Goal: Task Accomplishment & Management: Use online tool/utility

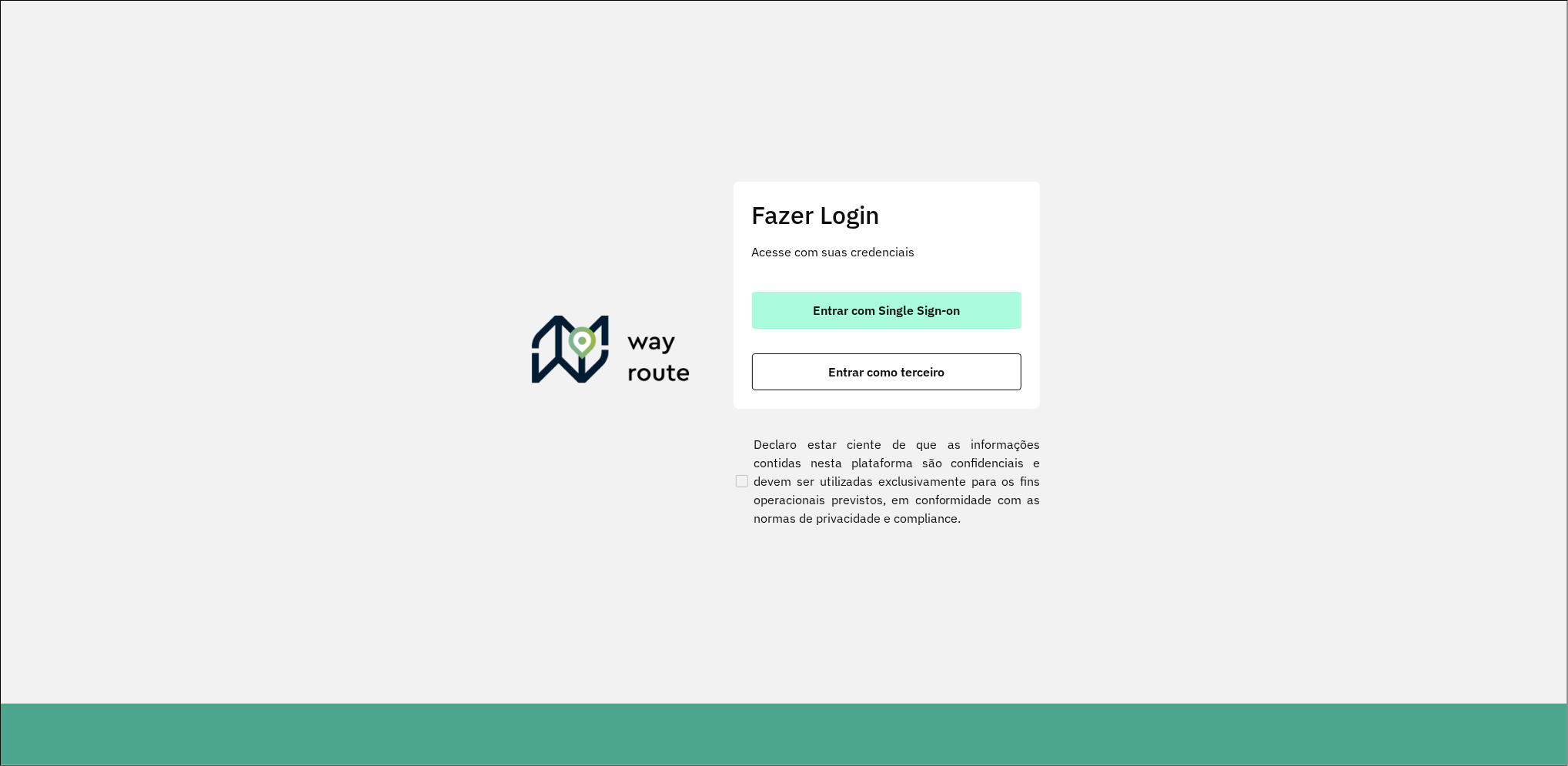
click at [912, 312] on span "Entrar com Single Sign-on" at bounding box center [886, 310] width 147 height 12
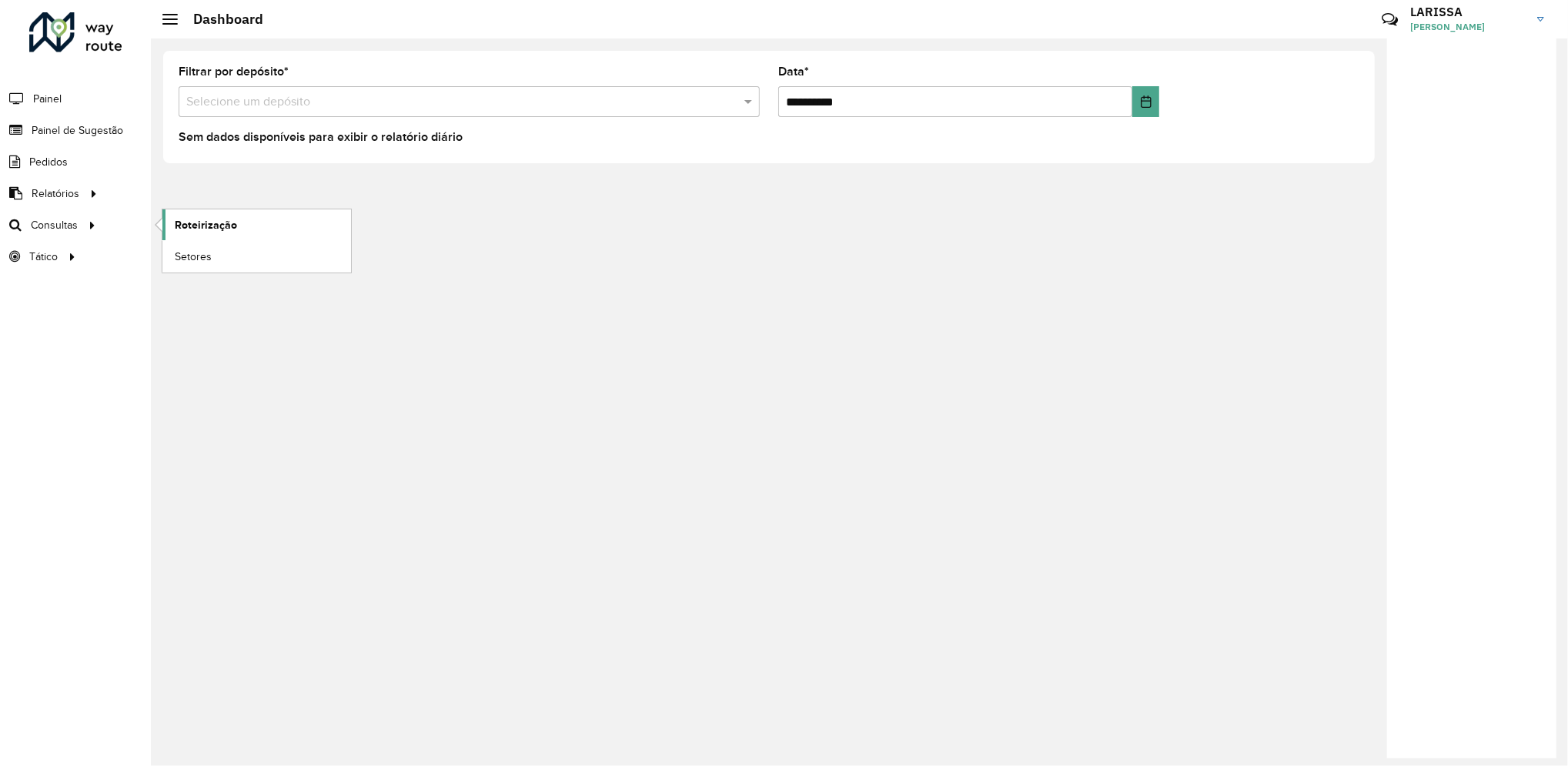
click at [195, 216] on link "Roteirização" at bounding box center [257, 225] width 189 height 31
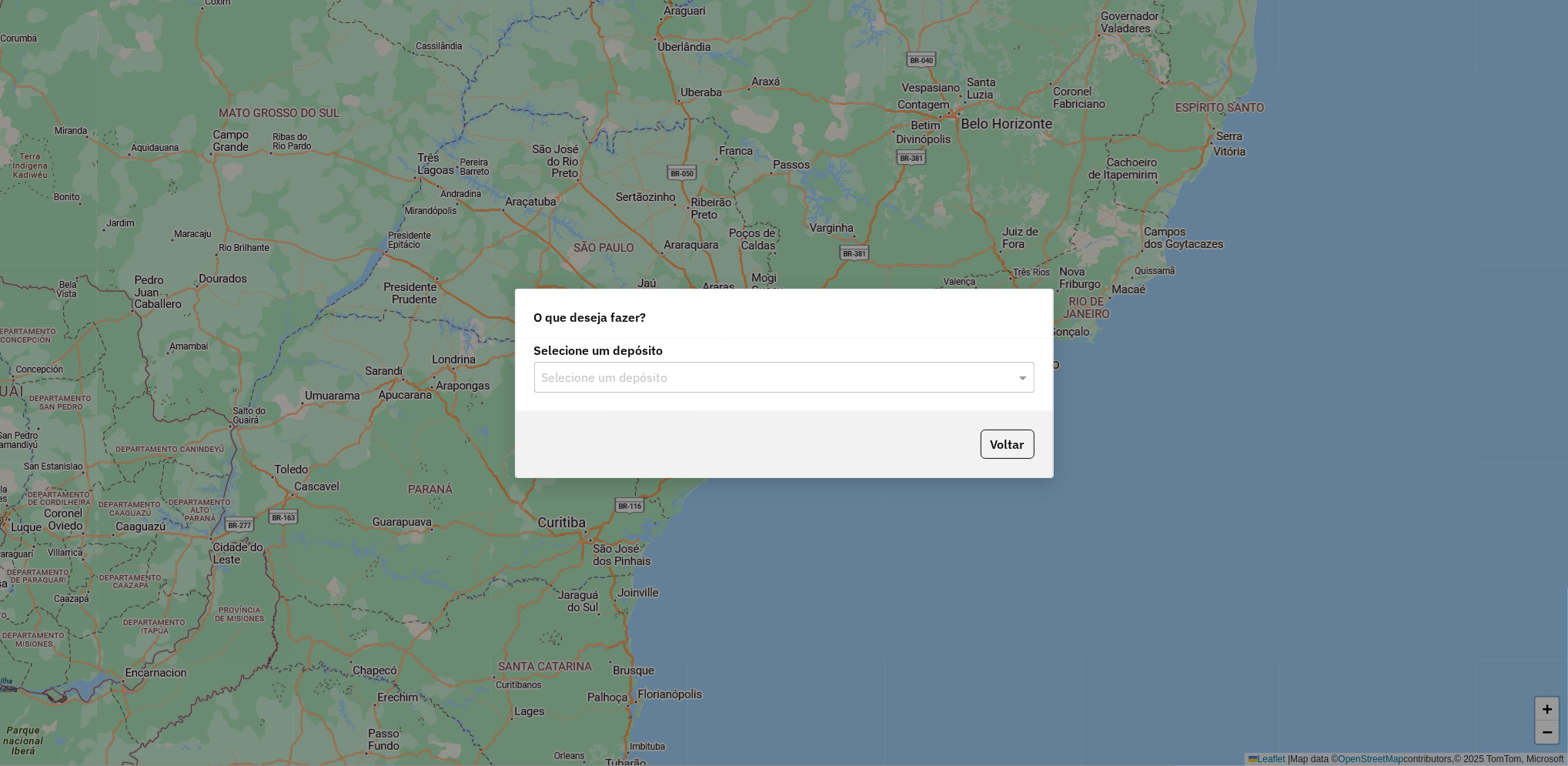
click at [762, 383] on input "text" at bounding box center [769, 378] width 454 height 19
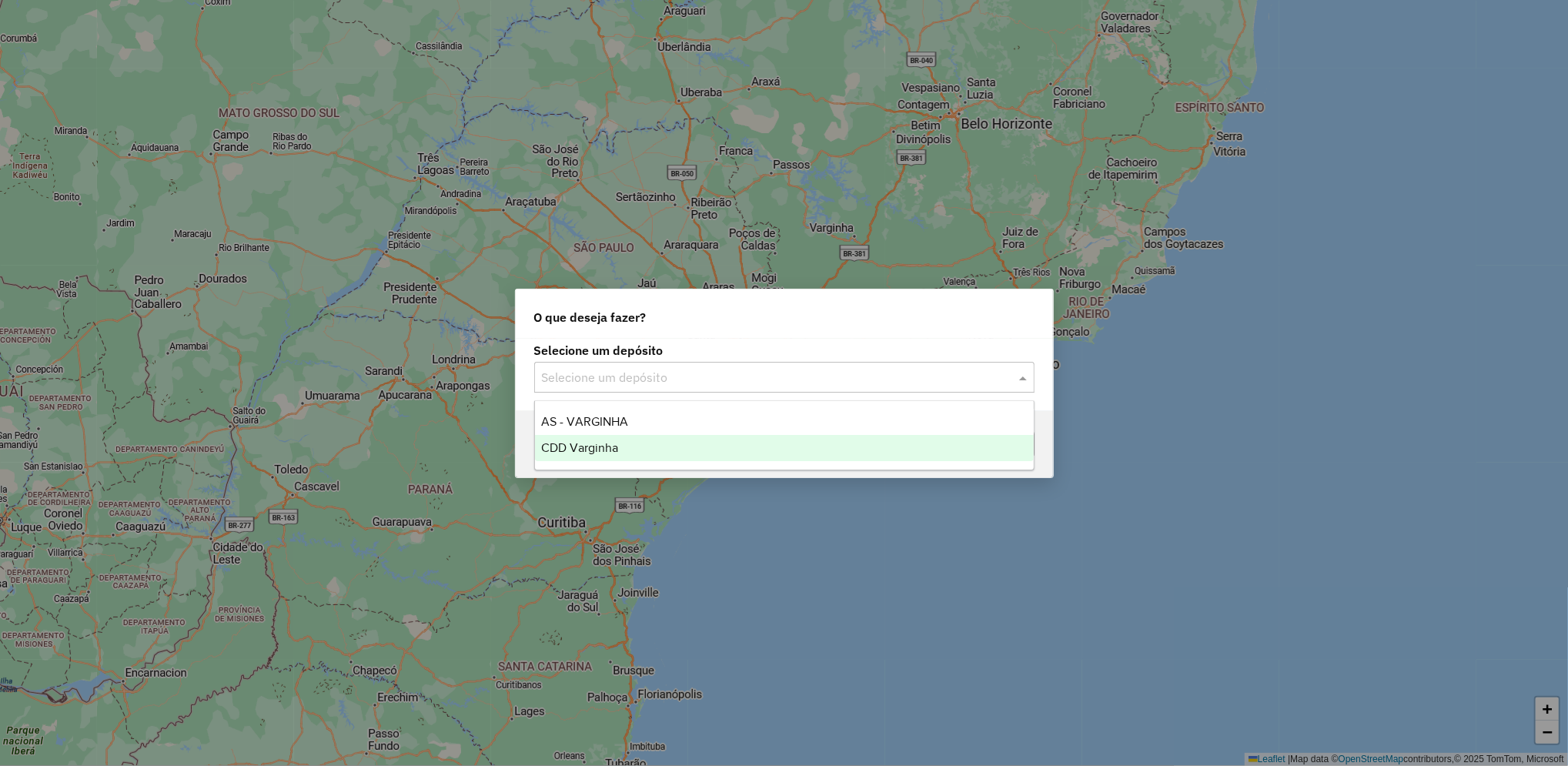
click at [632, 448] on div "CDD Varginha" at bounding box center [784, 448] width 499 height 26
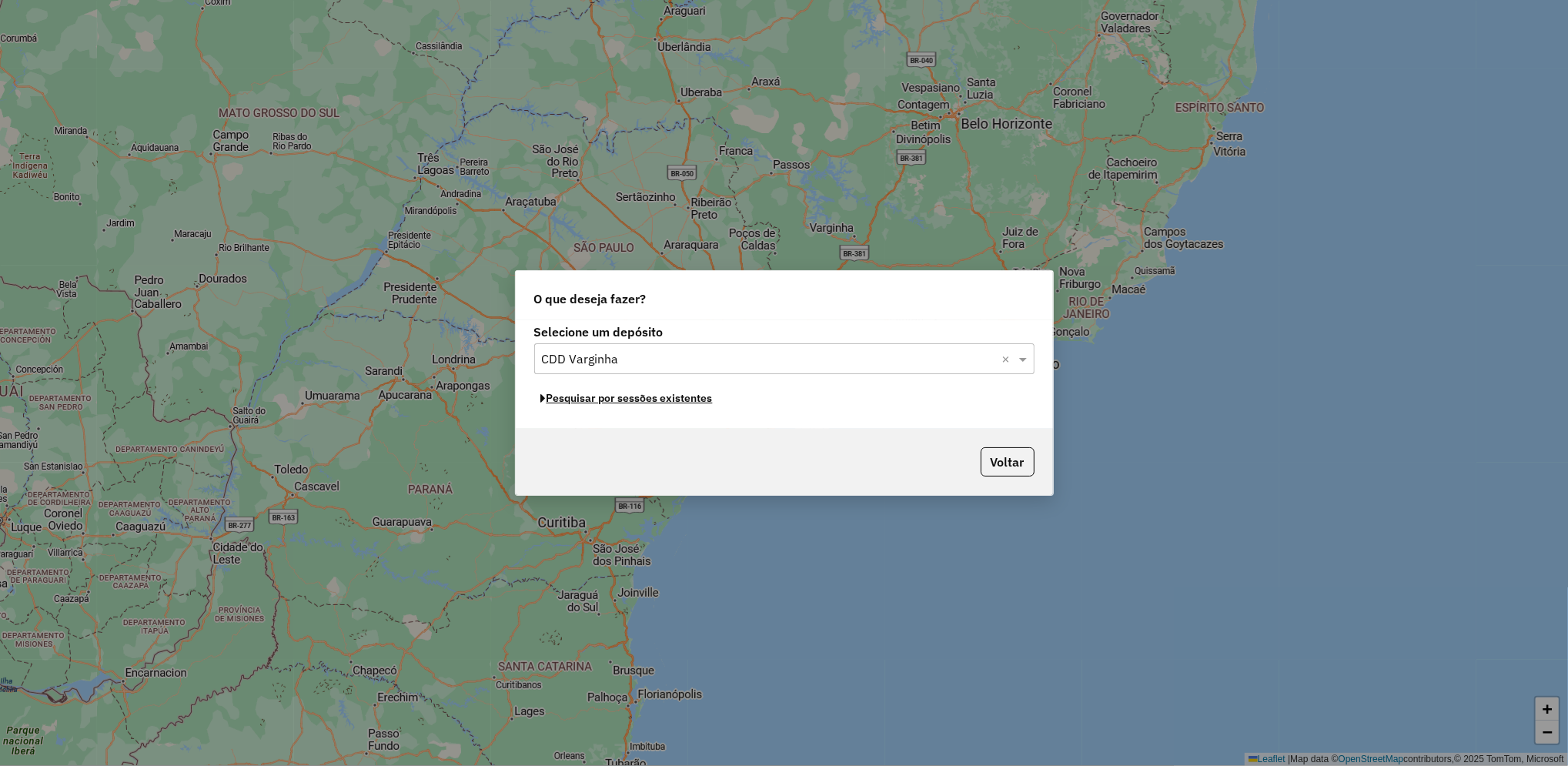
click at [699, 398] on button "Pesquisar por sessões existentes" at bounding box center [627, 398] width 185 height 24
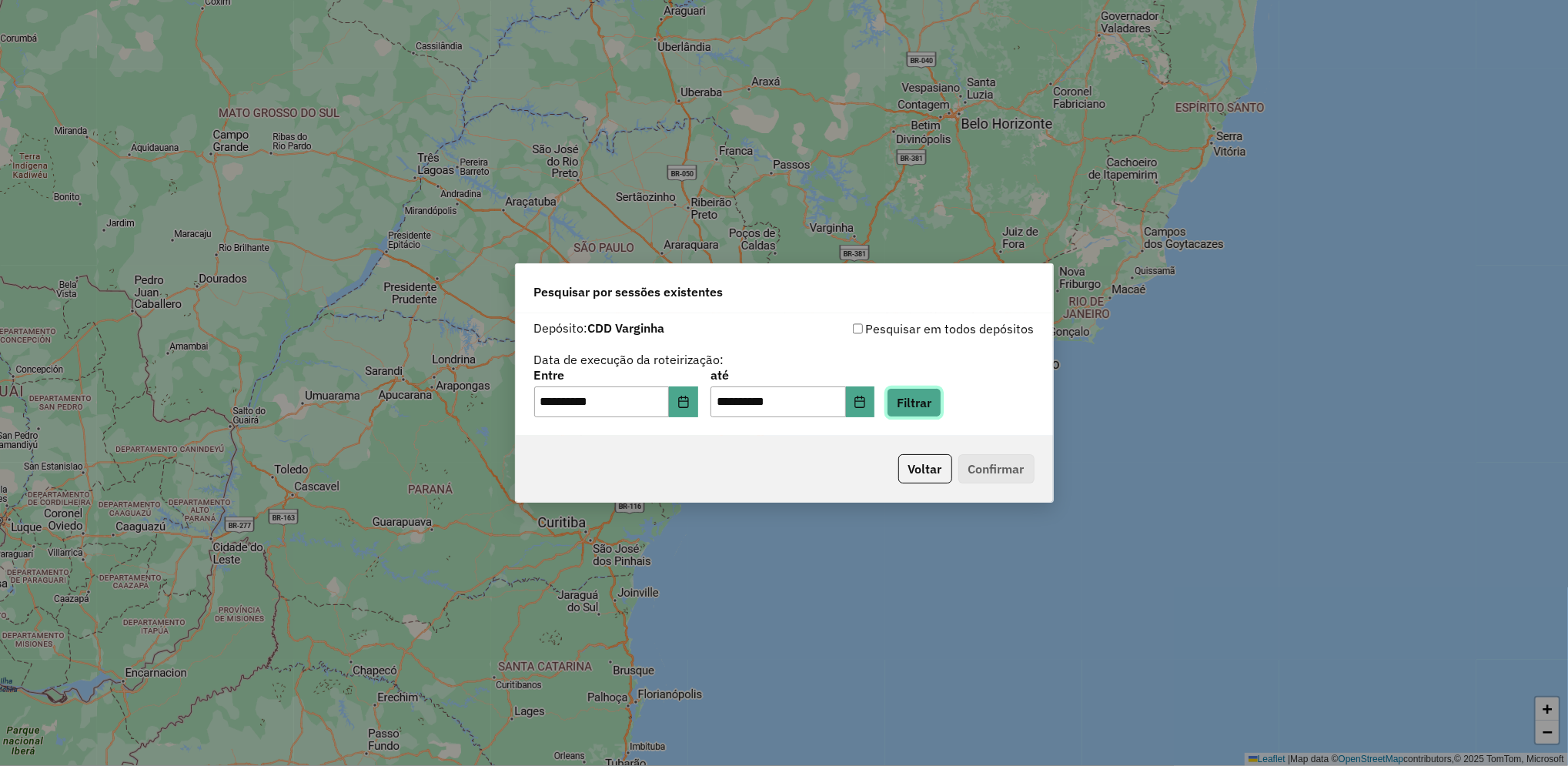
click at [930, 404] on button "Filtrar" at bounding box center [914, 403] width 55 height 30
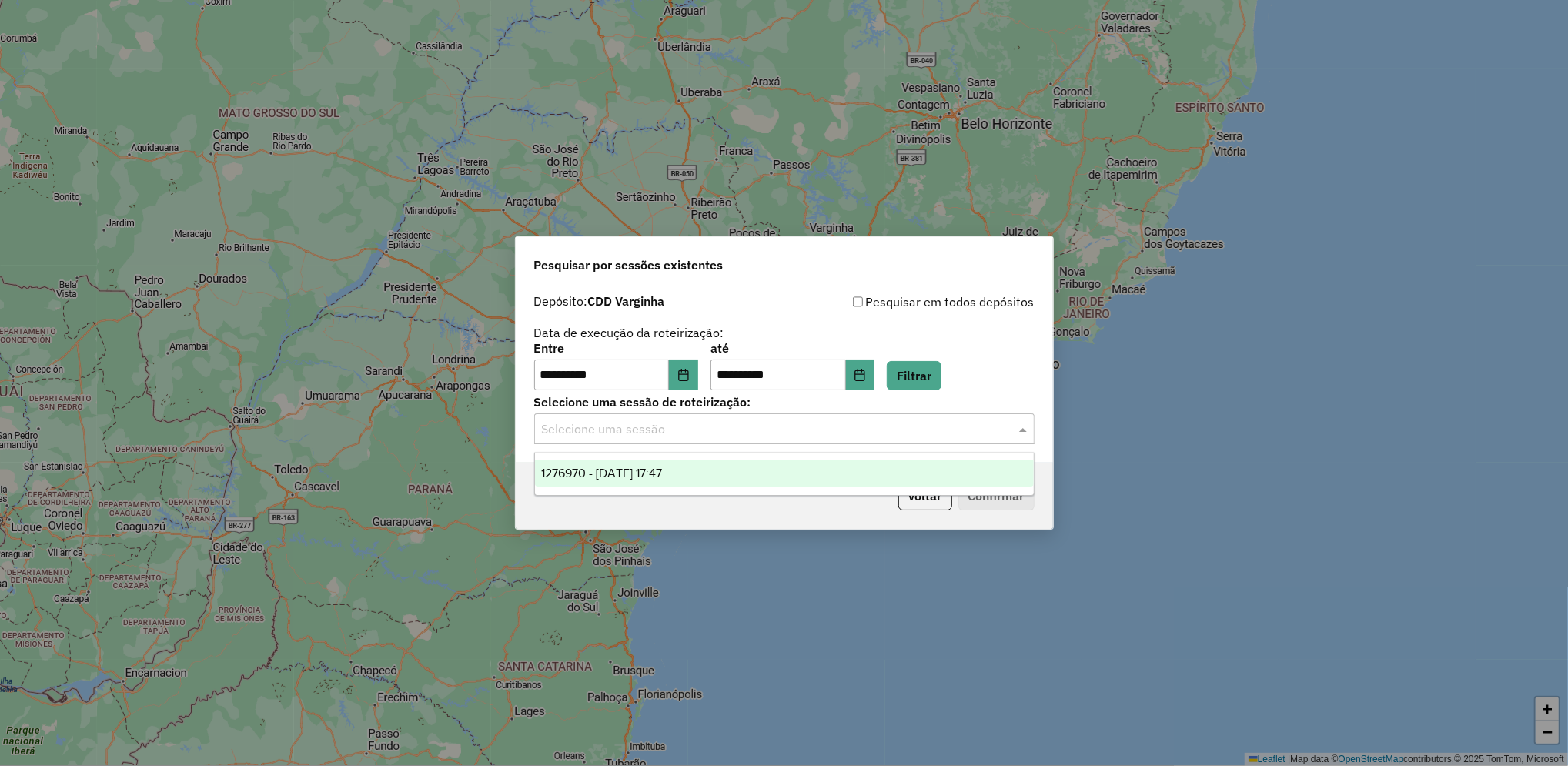
click at [786, 432] on input "text" at bounding box center [769, 430] width 454 height 19
click at [731, 475] on div "1276970 - 17/09/2025 17:47" at bounding box center [784, 474] width 499 height 26
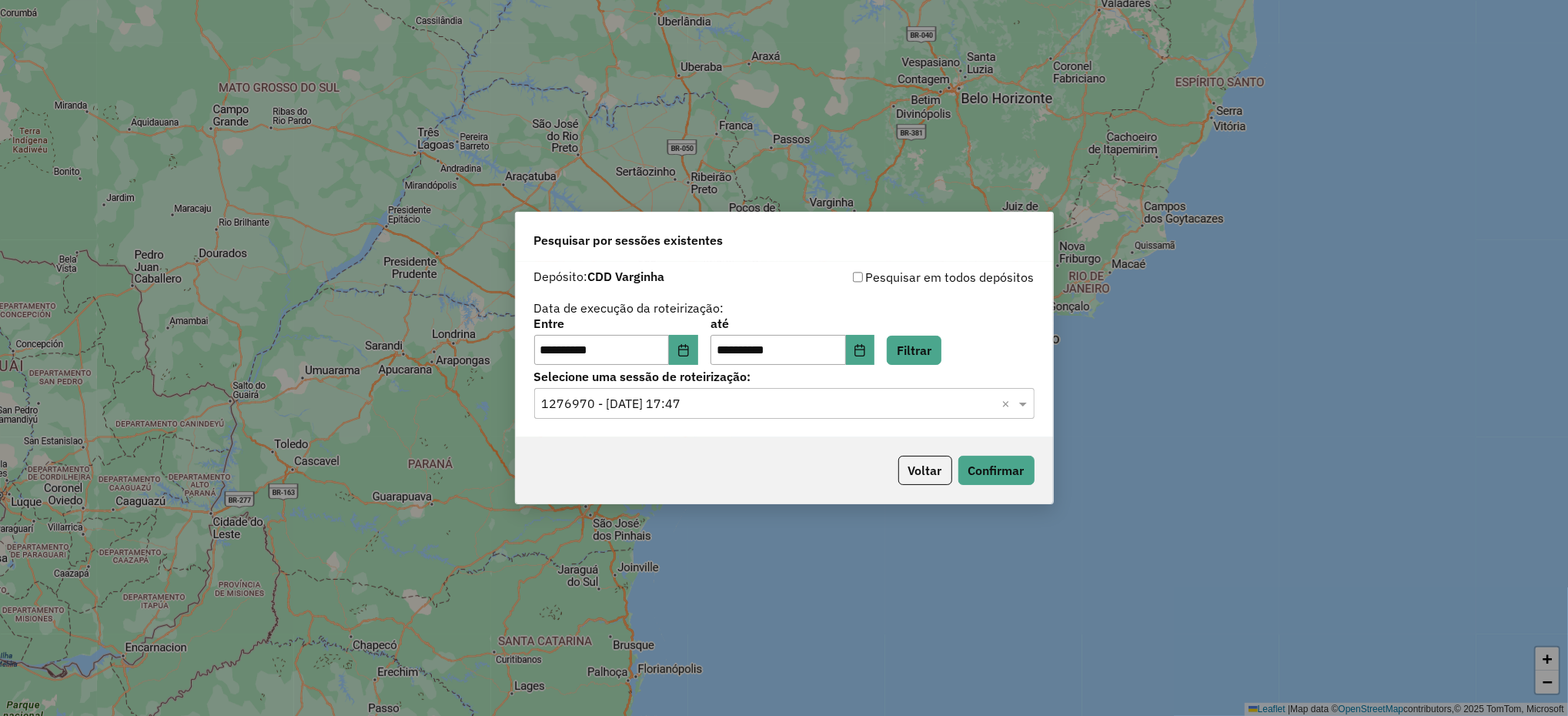
click at [777, 126] on div "**********" at bounding box center [784, 358] width 1568 height 716
click at [991, 457] on button "Confirmar" at bounding box center [997, 471] width 76 height 30
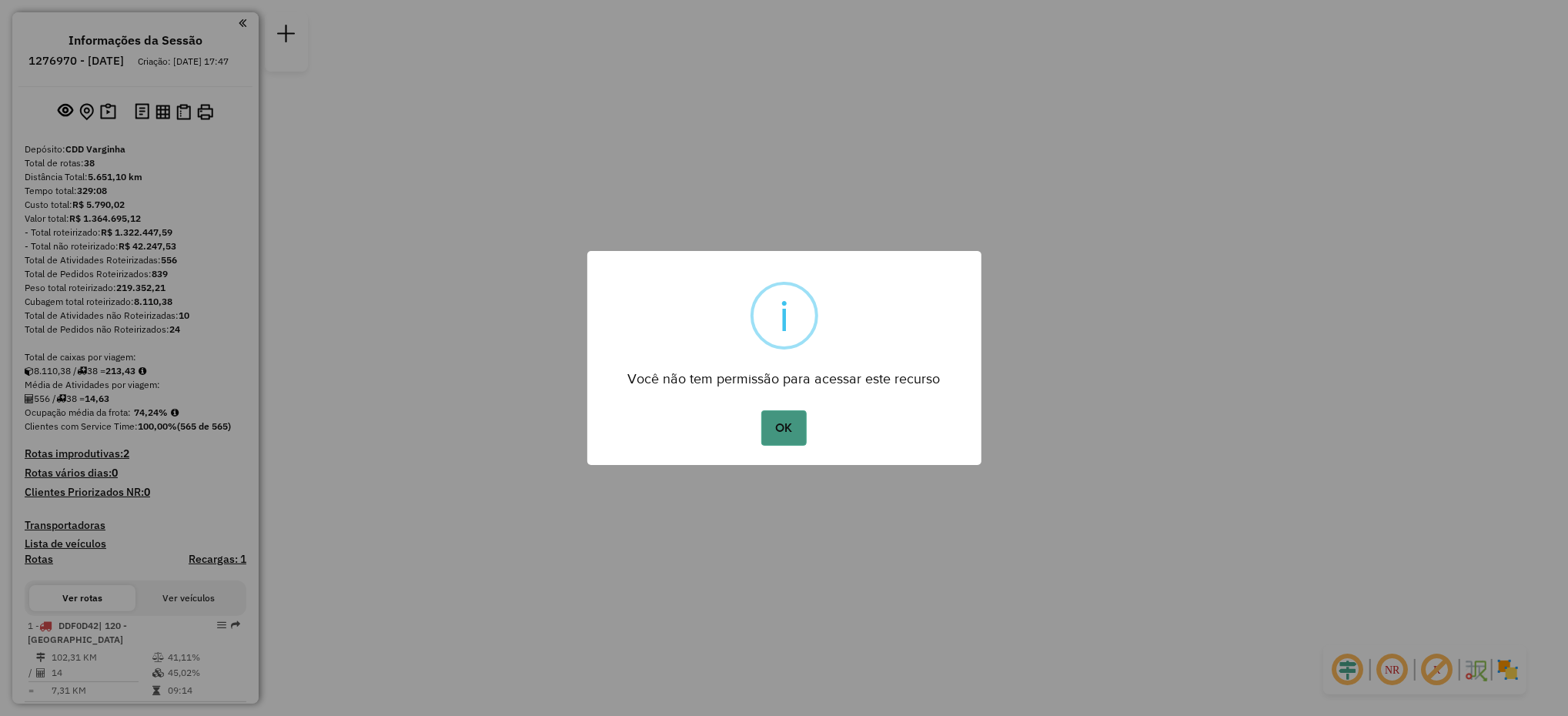
click at [784, 422] on button "OK" at bounding box center [784, 428] width 45 height 35
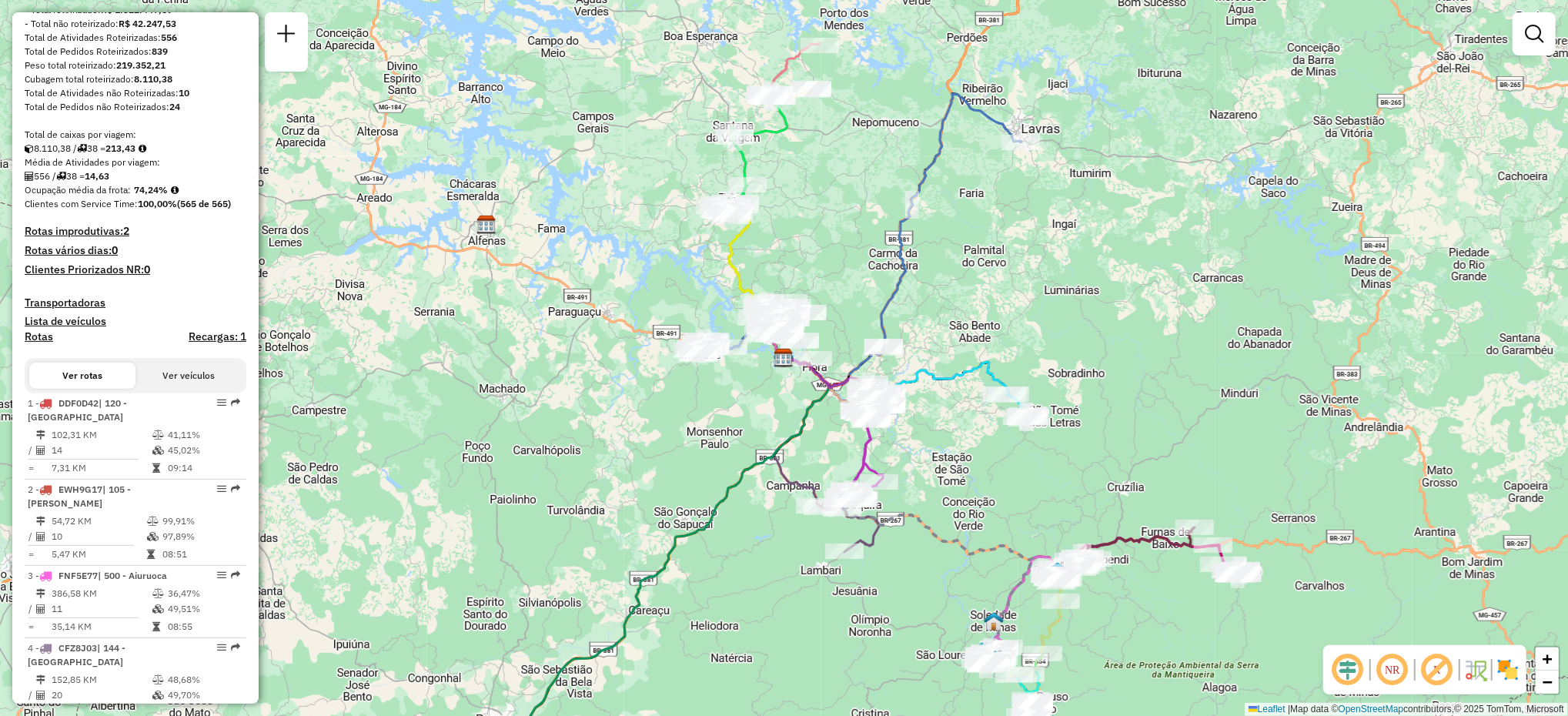
scroll to position [227, 0]
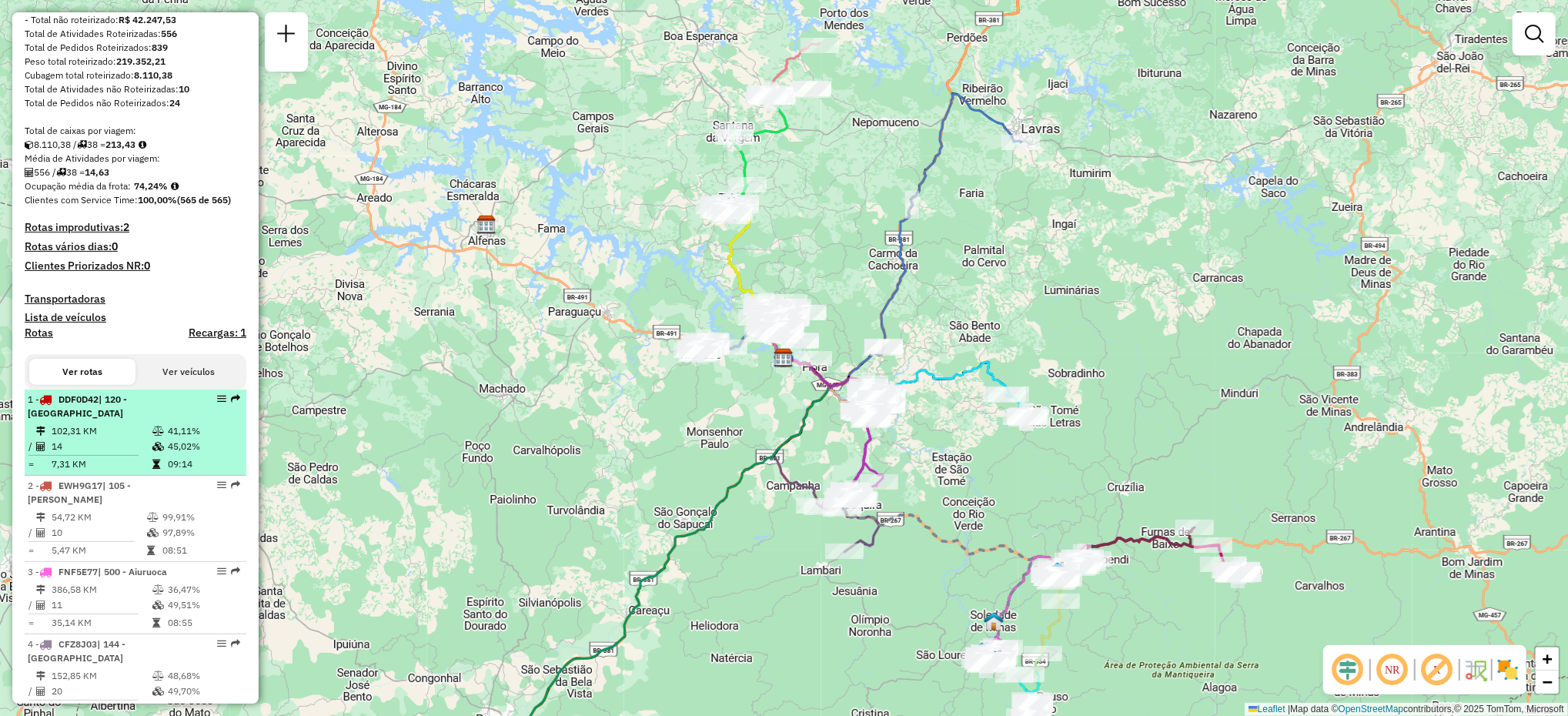
click at [139, 421] on div "1 - DDF0D42 | 120 - Três Pontas Oeste" at bounding box center [110, 407] width 164 height 28
select select "**********"
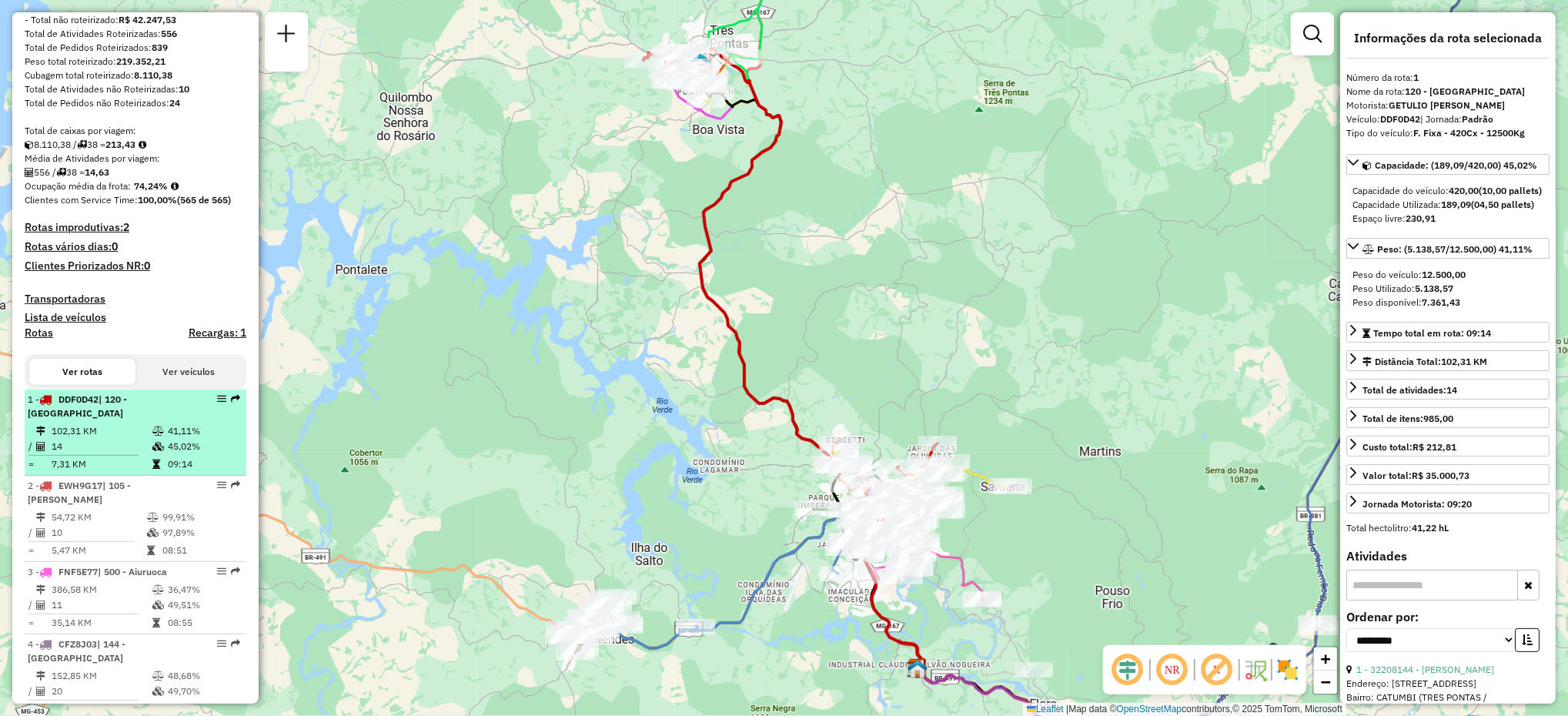
click at [224, 454] on td "45,02%" at bounding box center [203, 446] width 73 height 16
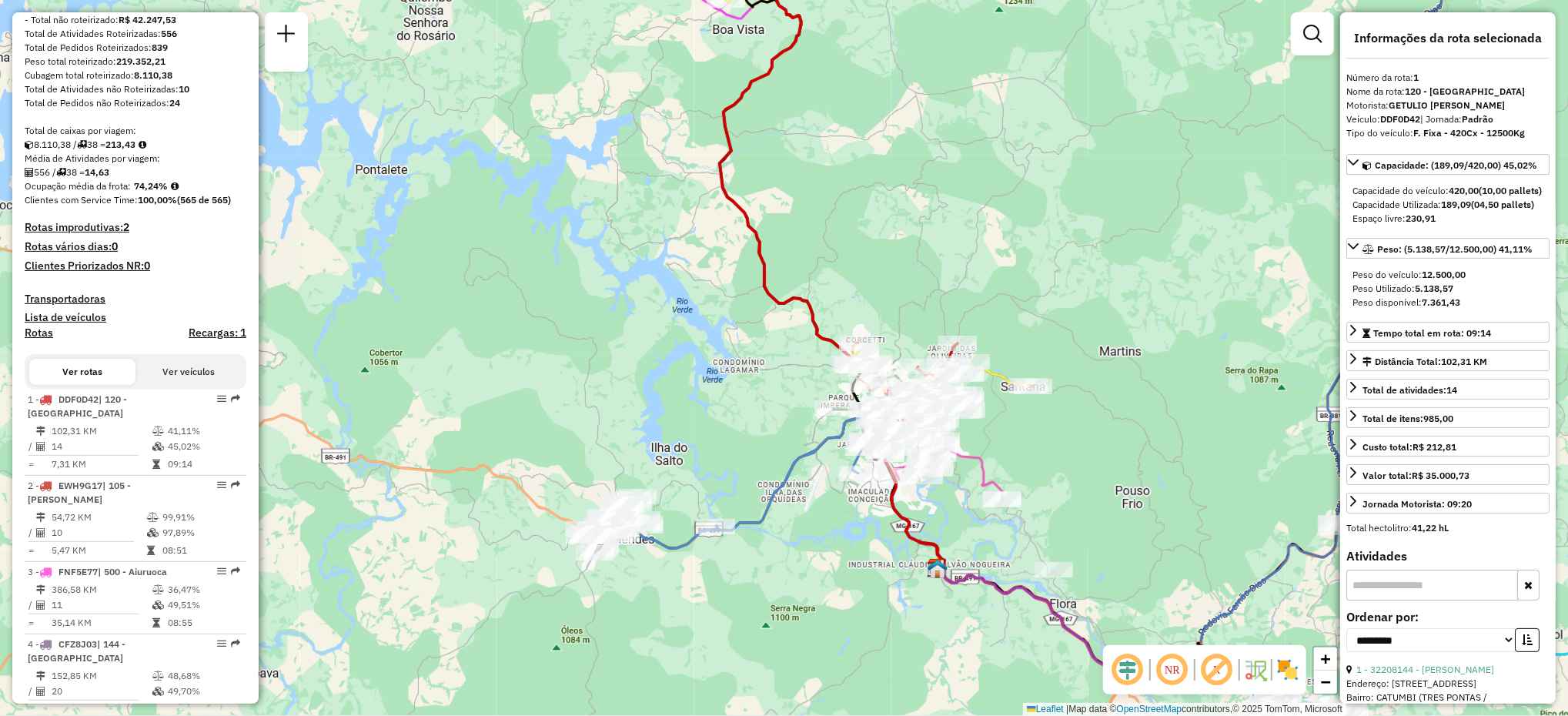
drag, startPoint x: 499, startPoint y: 376, endPoint x: 519, endPoint y: 276, distance: 102.0
click at [519, 276] on div "Janela de atendimento Grade de atendimento Capacidade Transportadoras Veículos …" at bounding box center [784, 358] width 1568 height 716
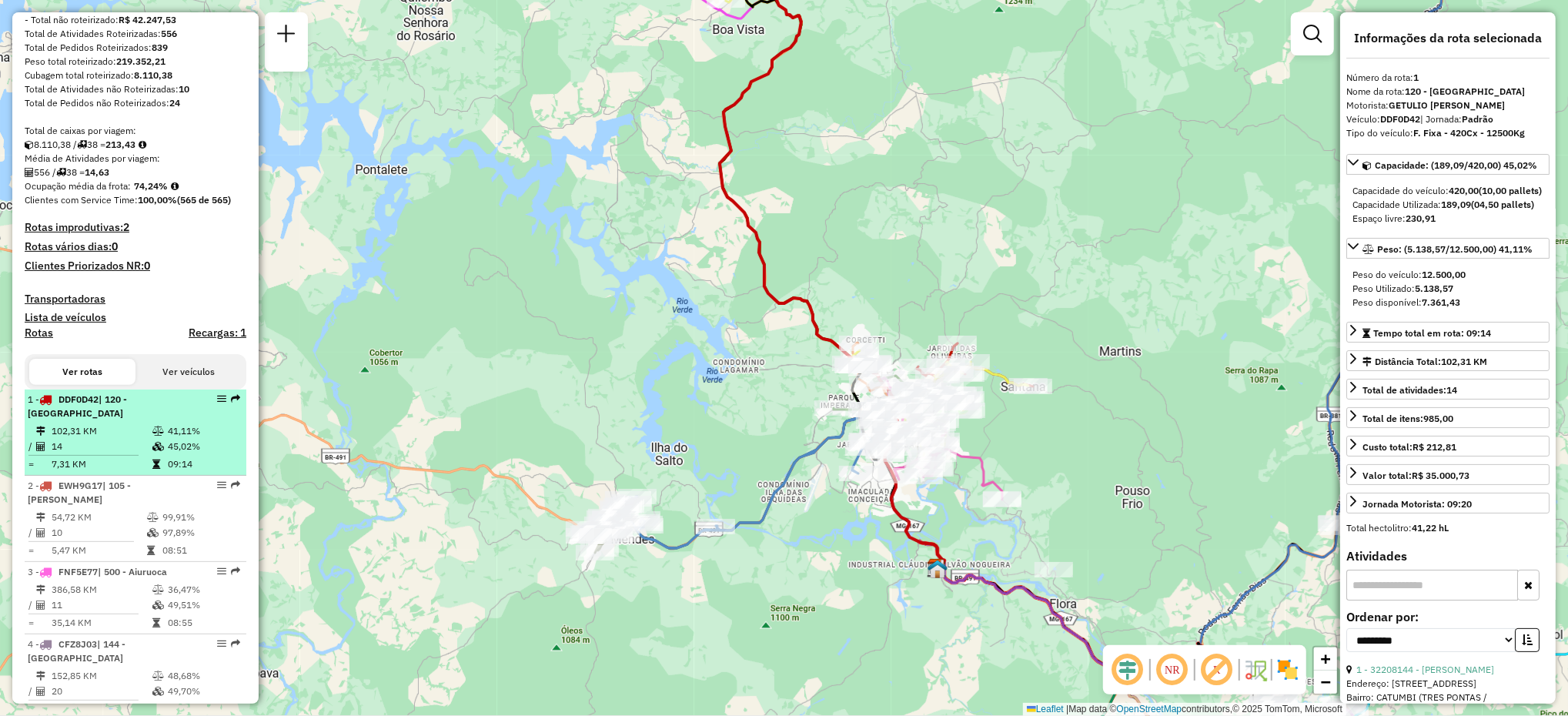
click at [122, 439] on td "102,31 KM" at bounding box center [100, 432] width 100 height 16
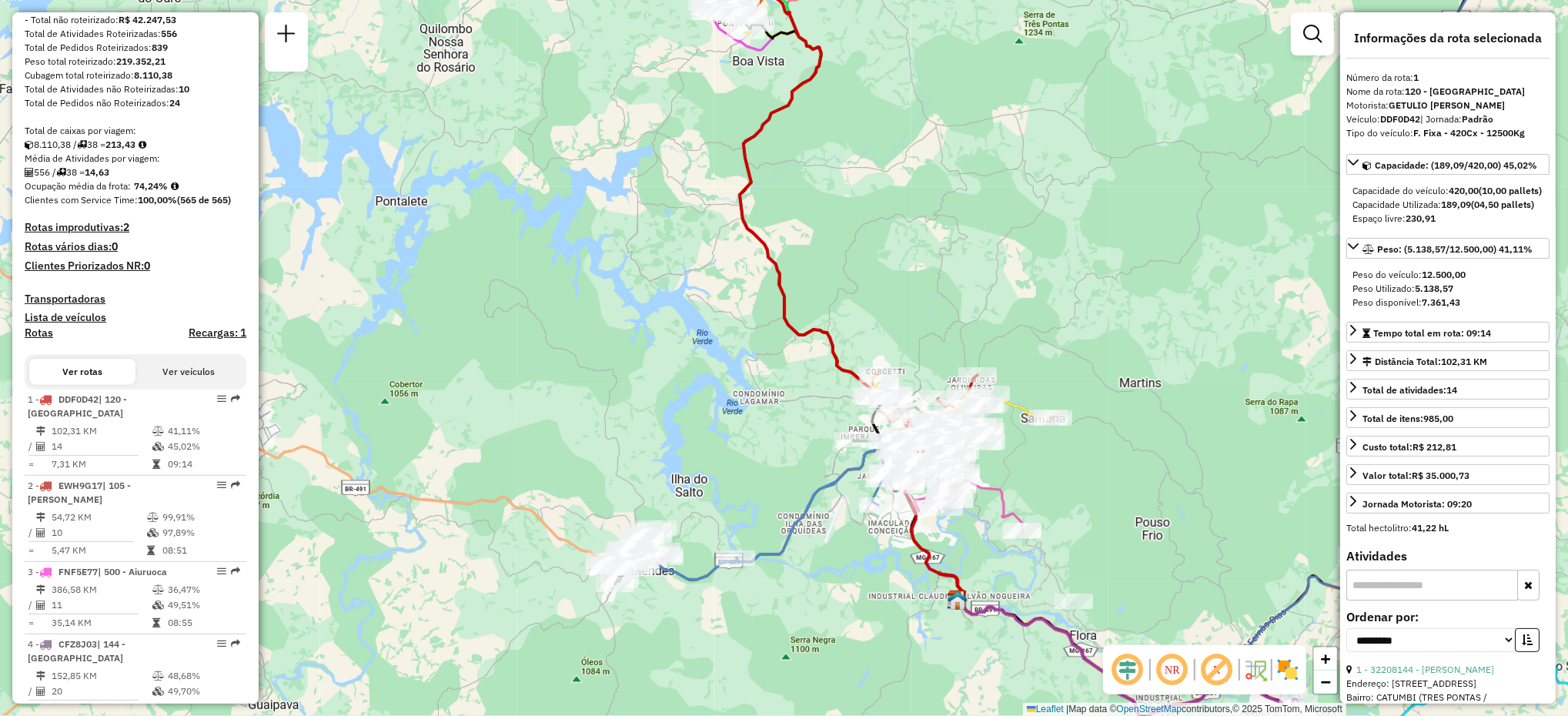
drag, startPoint x: 444, startPoint y: 320, endPoint x: 484, endPoint y: 252, distance: 78.9
click at [484, 252] on div "Janela de atendimento Grade de atendimento Capacidade Transportadoras Veículos …" at bounding box center [784, 358] width 1568 height 716
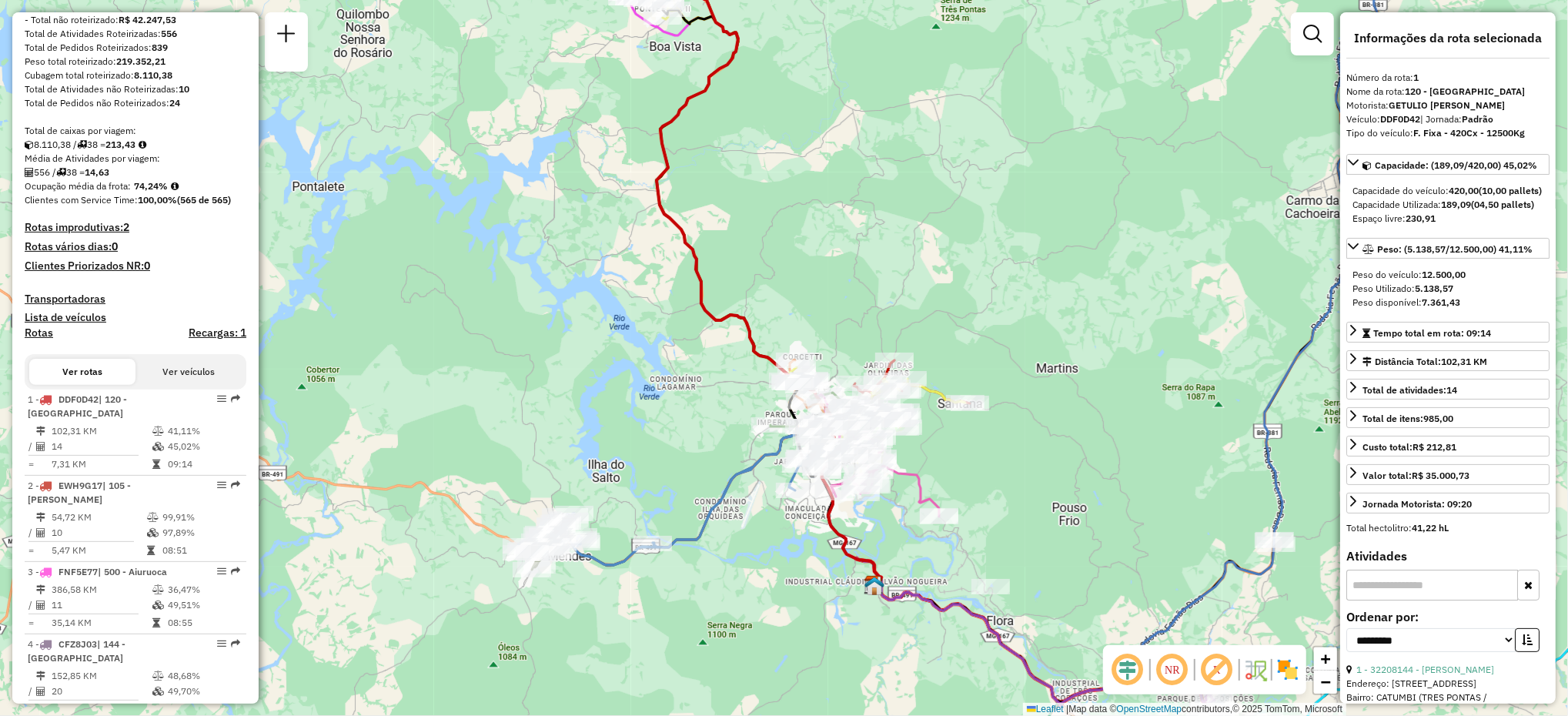
drag, startPoint x: 863, startPoint y: 302, endPoint x: 781, endPoint y: 287, distance: 83.4
click at [781, 287] on div "Janela de atendimento Grade de atendimento Capacidade Transportadoras Veículos …" at bounding box center [784, 358] width 1568 height 716
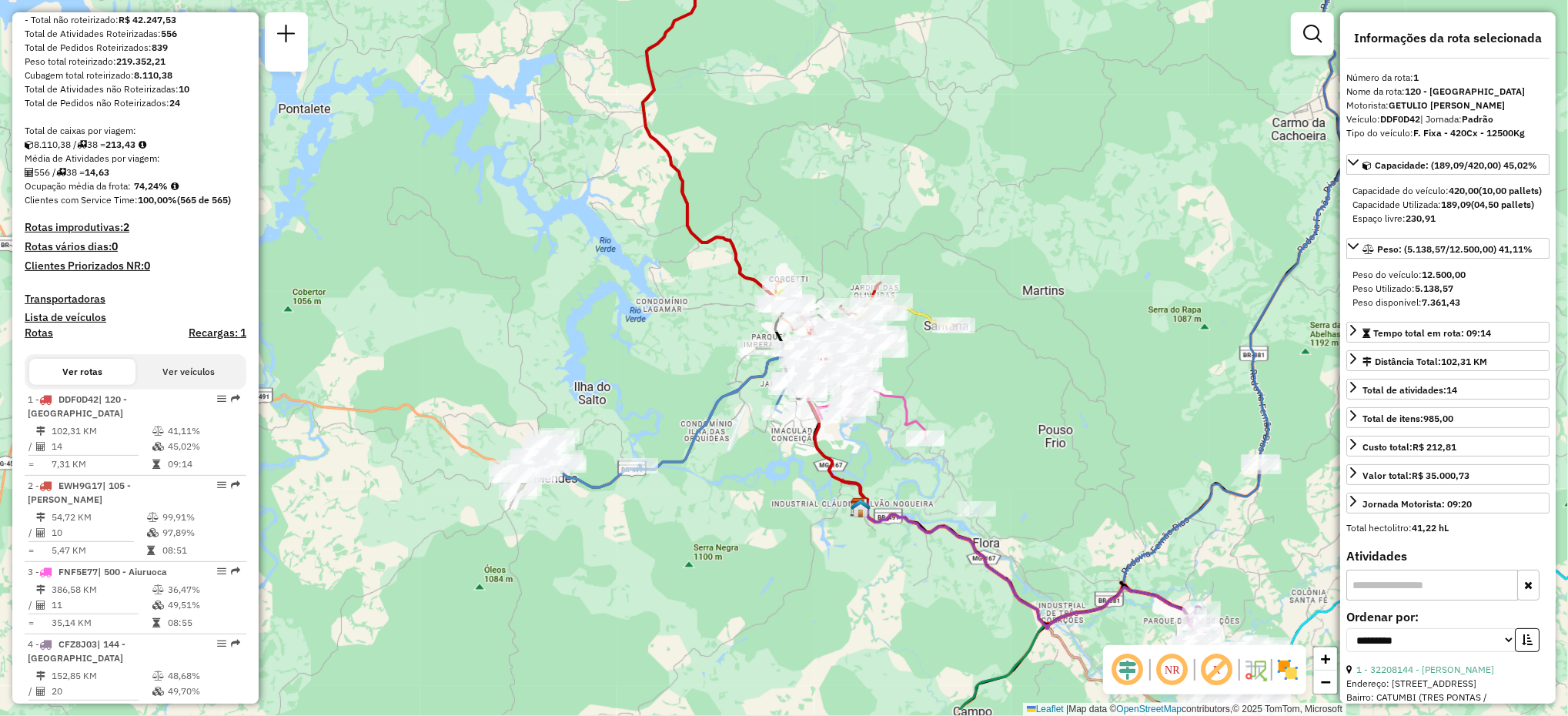
drag, startPoint x: 1031, startPoint y: 449, endPoint x: 1015, endPoint y: 362, distance: 88.5
click at [1015, 362] on div "Janela de atendimento Grade de atendimento Capacidade Transportadoras Veículos …" at bounding box center [784, 358] width 1568 height 716
